Goal: Task Accomplishment & Management: Complete application form

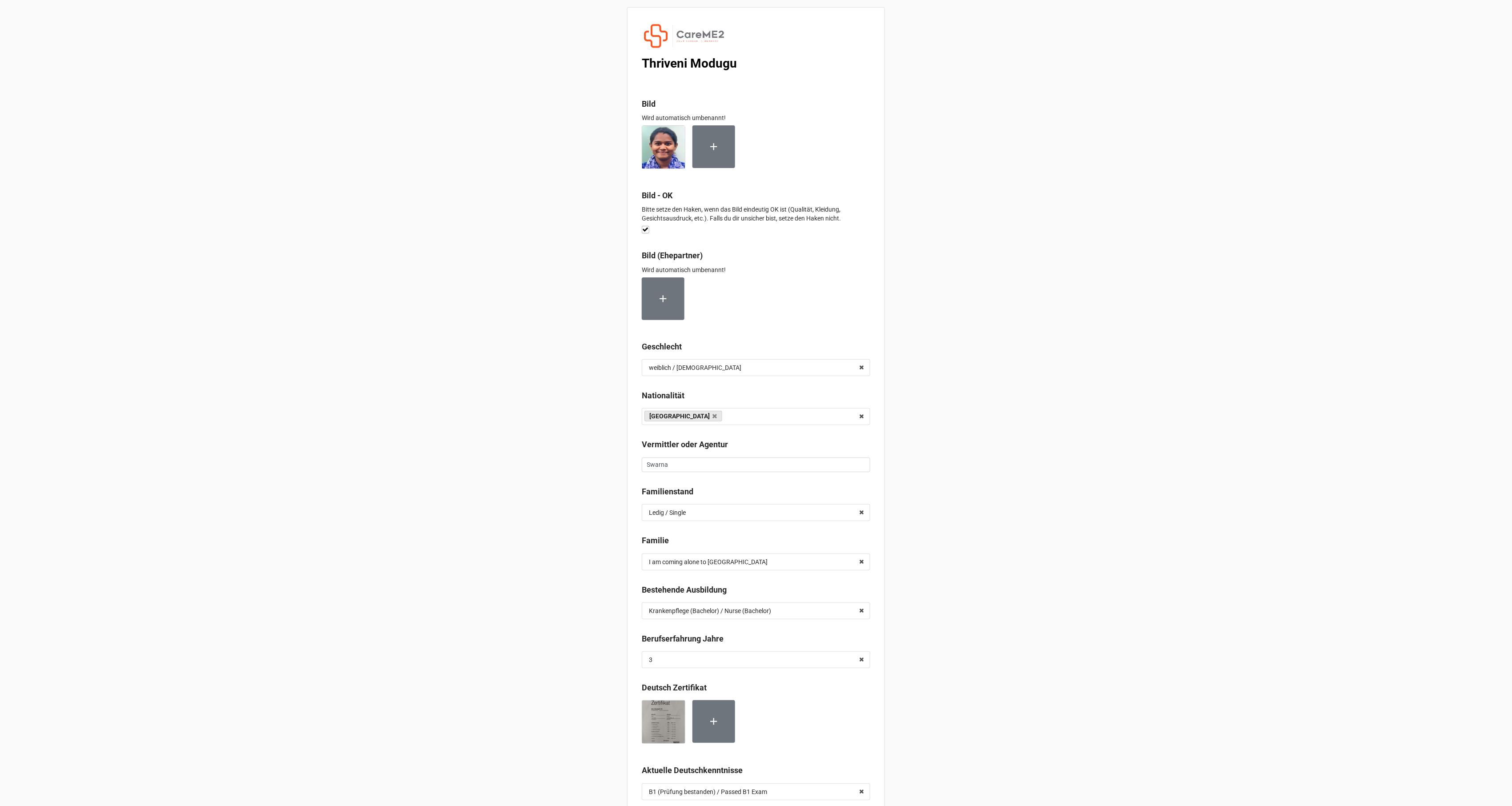
scroll to position [4090, 0]
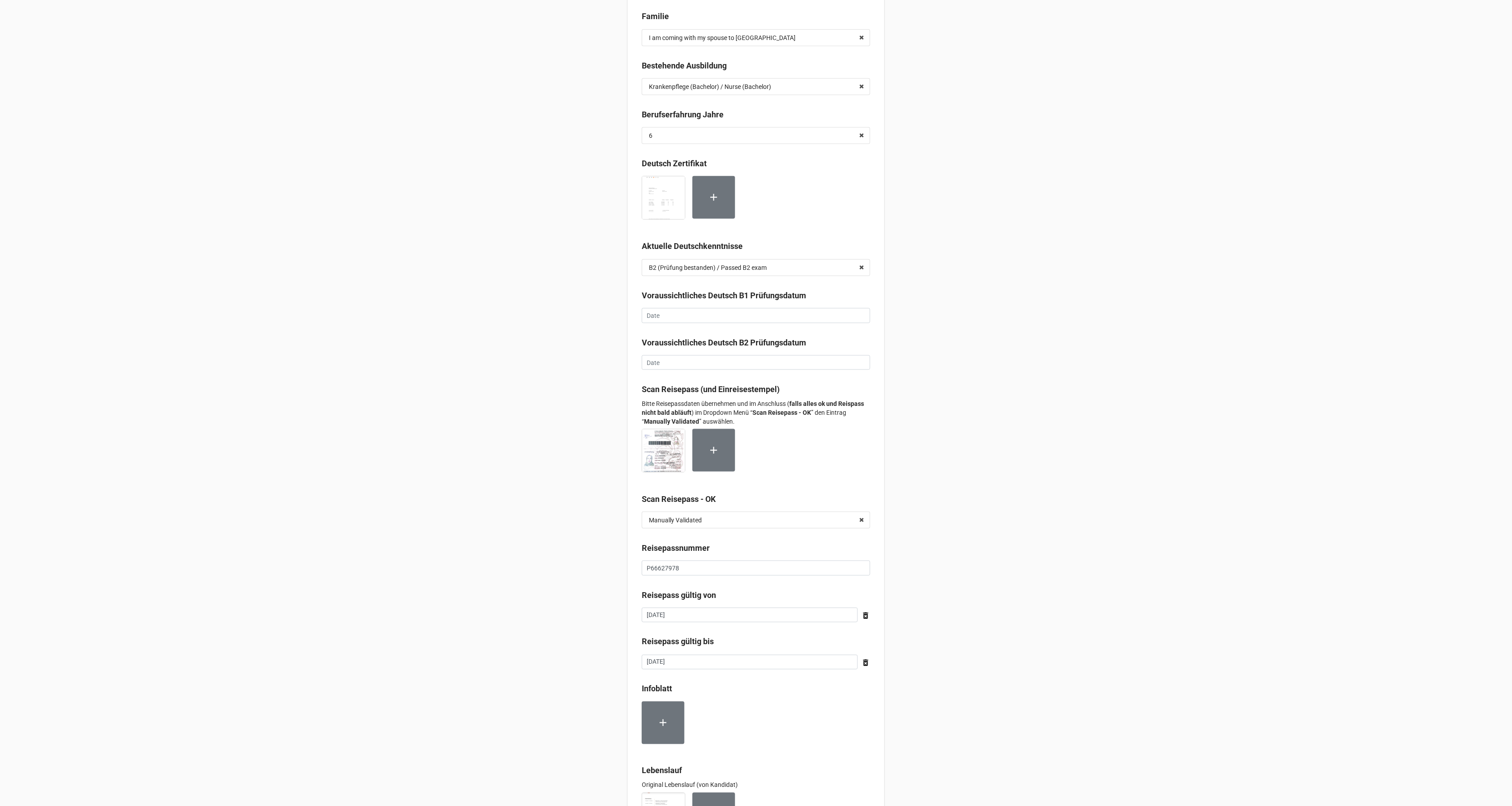
scroll to position [533, 0]
